Goal: Find specific page/section: Find specific page/section

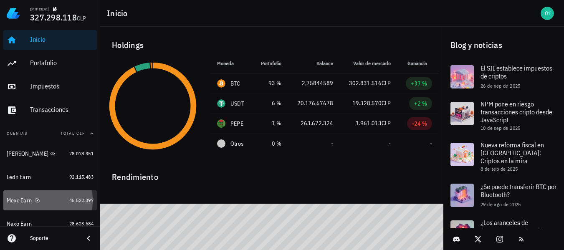
click at [15, 202] on div "Mexc Earn" at bounding box center [19, 200] width 25 height 7
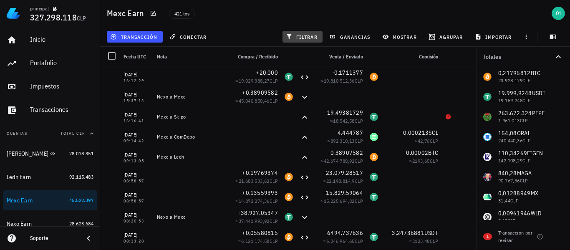
click at [308, 35] on span "filtrar" at bounding box center [303, 36] width 30 height 7
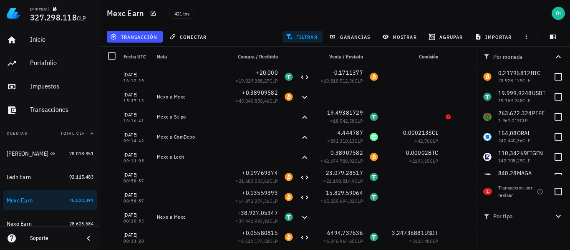
click at [308, 35] on span "filtrar" at bounding box center [303, 36] width 30 height 7
